Goal: Task Accomplishment & Management: Complete application form

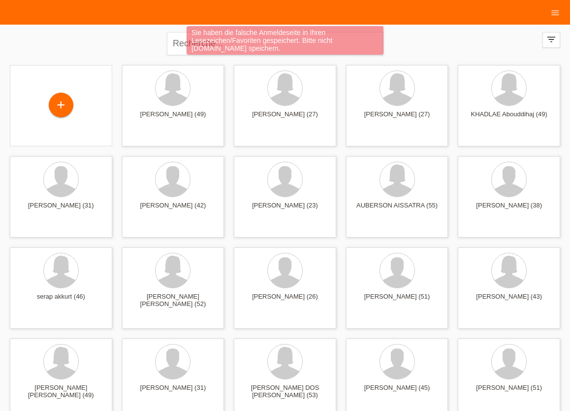
click at [179, 41] on div "Sie haben die falsche Anmeldeseite in Ihren Lesezeichen/Favoriten gespeichert. …" at bounding box center [285, 41] width 342 height 31
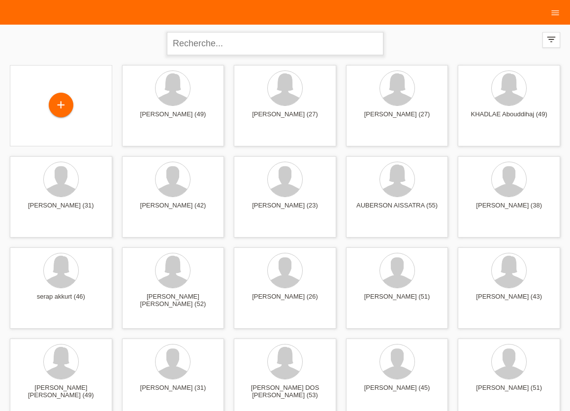
click at [209, 47] on input "text" at bounding box center [275, 43] width 217 height 23
type input "BANNOUR SEDKI"
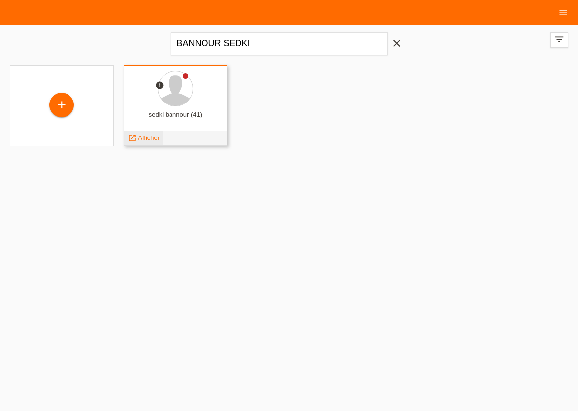
click at [143, 138] on span "Afficher" at bounding box center [149, 137] width 22 height 7
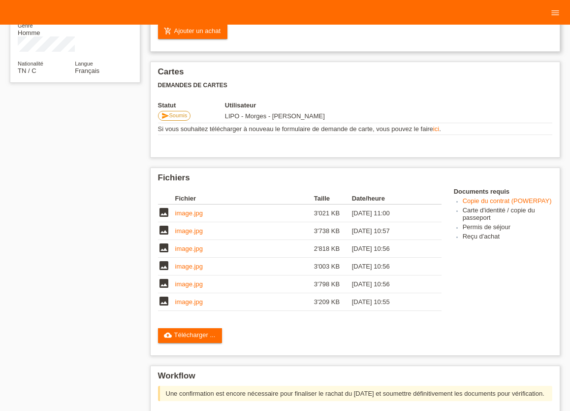
scroll to position [217, 0]
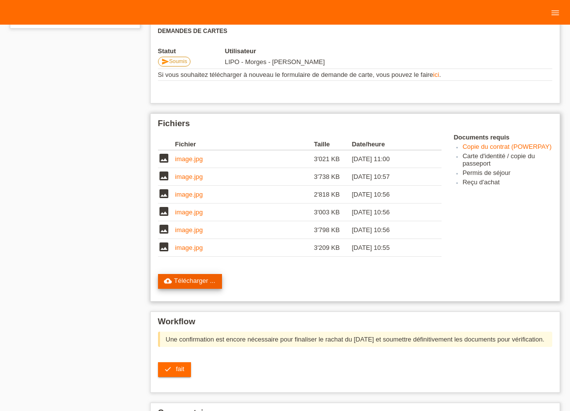
click at [198, 286] on link "cloud_upload Télécharger ..." at bounding box center [190, 281] width 65 height 15
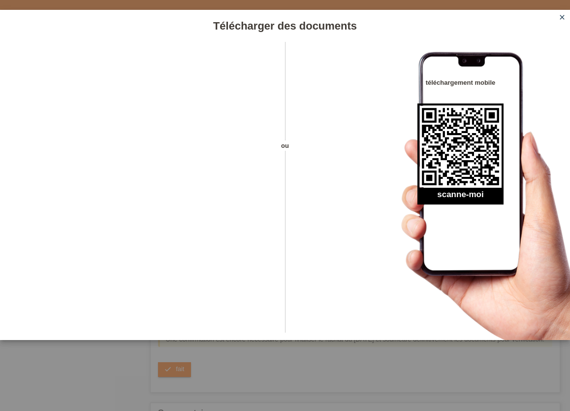
click at [563, 16] on icon "close" at bounding box center [562, 17] width 8 height 8
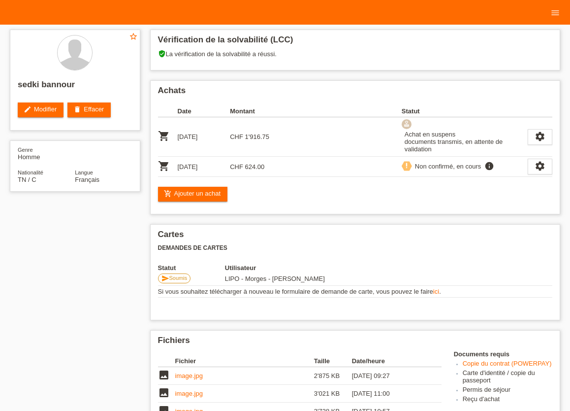
scroll to position [217, 0]
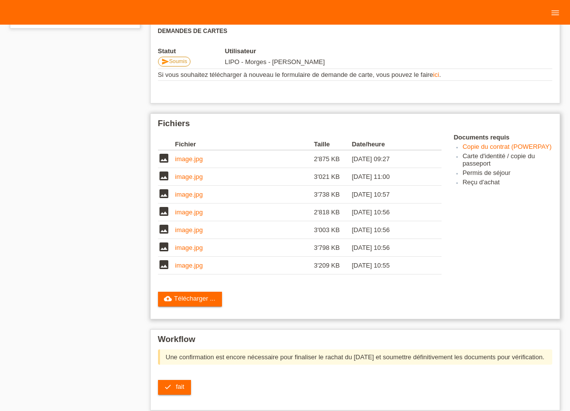
click at [192, 269] on link "image.jpg" at bounding box center [189, 264] width 28 height 7
click at [187, 162] on link "image.jpg" at bounding box center [189, 158] width 28 height 7
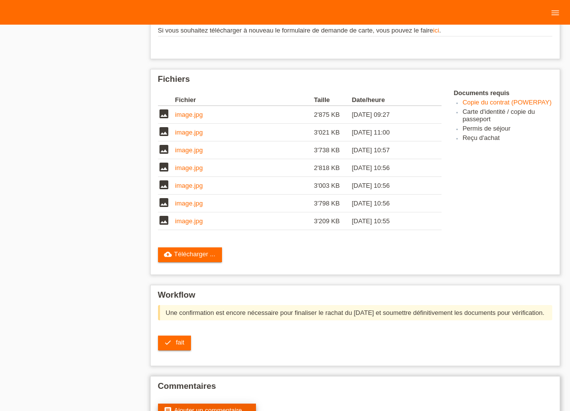
scroll to position [304, 0]
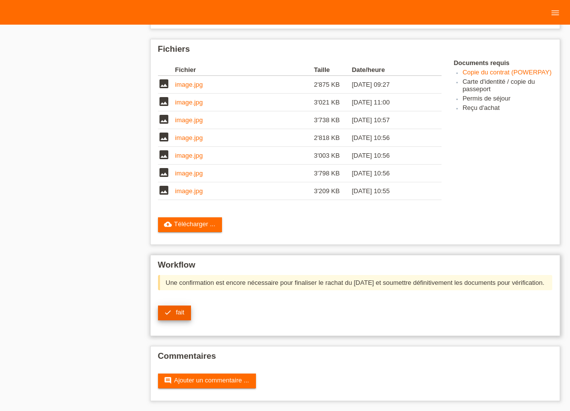
click at [182, 312] on span "fait" at bounding box center [180, 311] width 8 height 7
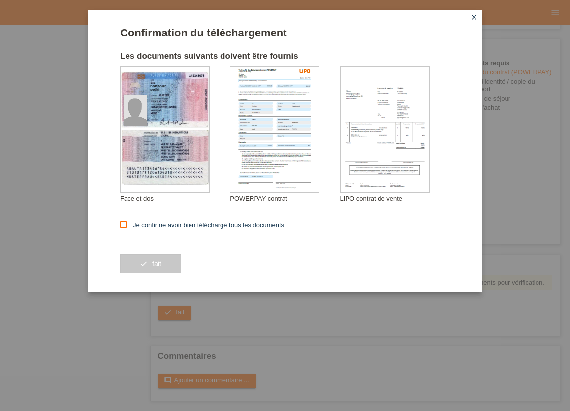
click at [124, 224] on icon at bounding box center [123, 224] width 6 height 6
click at [124, 224] on input "Je confirme avoir bien téléchargé tous les documents." at bounding box center [123, 224] width 6 height 6
checkbox input "true"
click at [158, 267] on span "fait" at bounding box center [156, 263] width 9 height 8
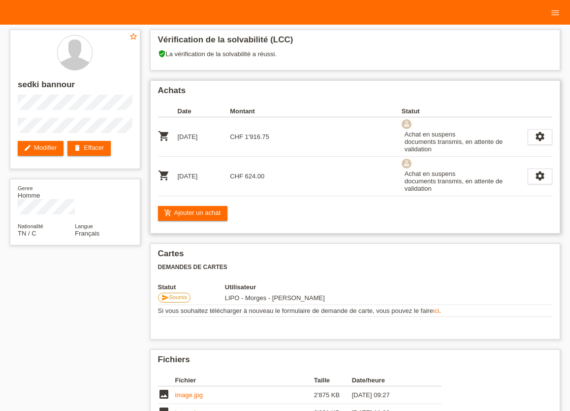
click at [305, 200] on div "Achats Date Montant Statut shopping_cart [DATE] CHF 1'916.75" at bounding box center [355, 156] width 411 height 153
click at [557, 13] on icon "menu" at bounding box center [556, 13] width 10 height 10
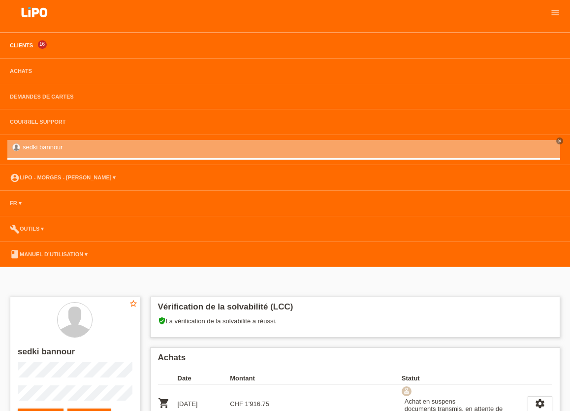
click at [17, 47] on link "Clients" at bounding box center [21, 45] width 33 height 6
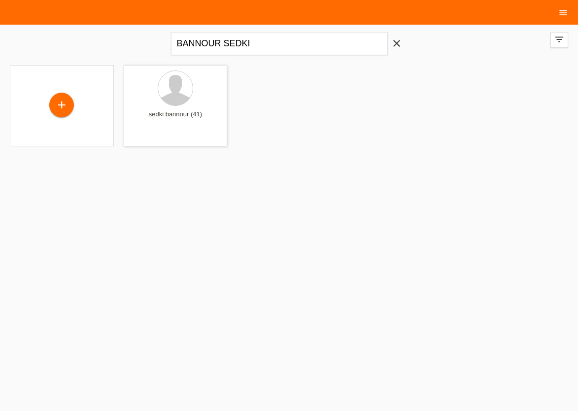
click at [566, 11] on icon "menu" at bounding box center [563, 13] width 10 height 10
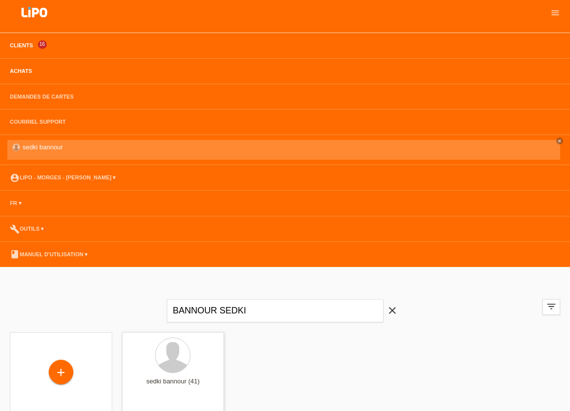
click at [10, 71] on link "Achats" at bounding box center [21, 71] width 32 height 6
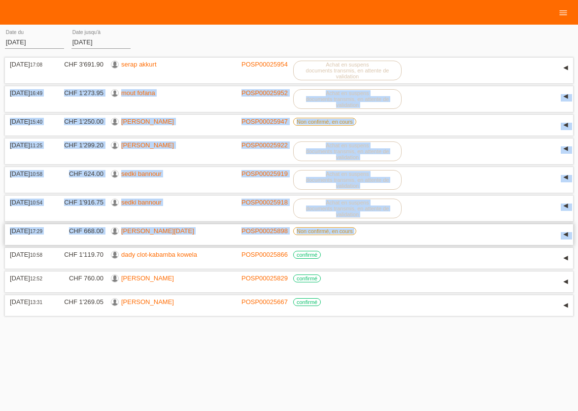
drag, startPoint x: 9, startPoint y: 66, endPoint x: 402, endPoint y: 266, distance: 440.2
click at [402, 266] on div "[DATE] 17:08 CHF 3'691.90 serap akkurt POSP00025954 Réservation" at bounding box center [289, 186] width 568 height 263
copy div "Réservation Date [DATE] 17:08 Commentaire Financement Achat sur facture avec pa…"
click at [210, 319] on html "Clients 16 Achats Demandes de cartes Courriel Support close" at bounding box center [289, 159] width 578 height 319
